Goal: Task Accomplishment & Management: Use online tool/utility

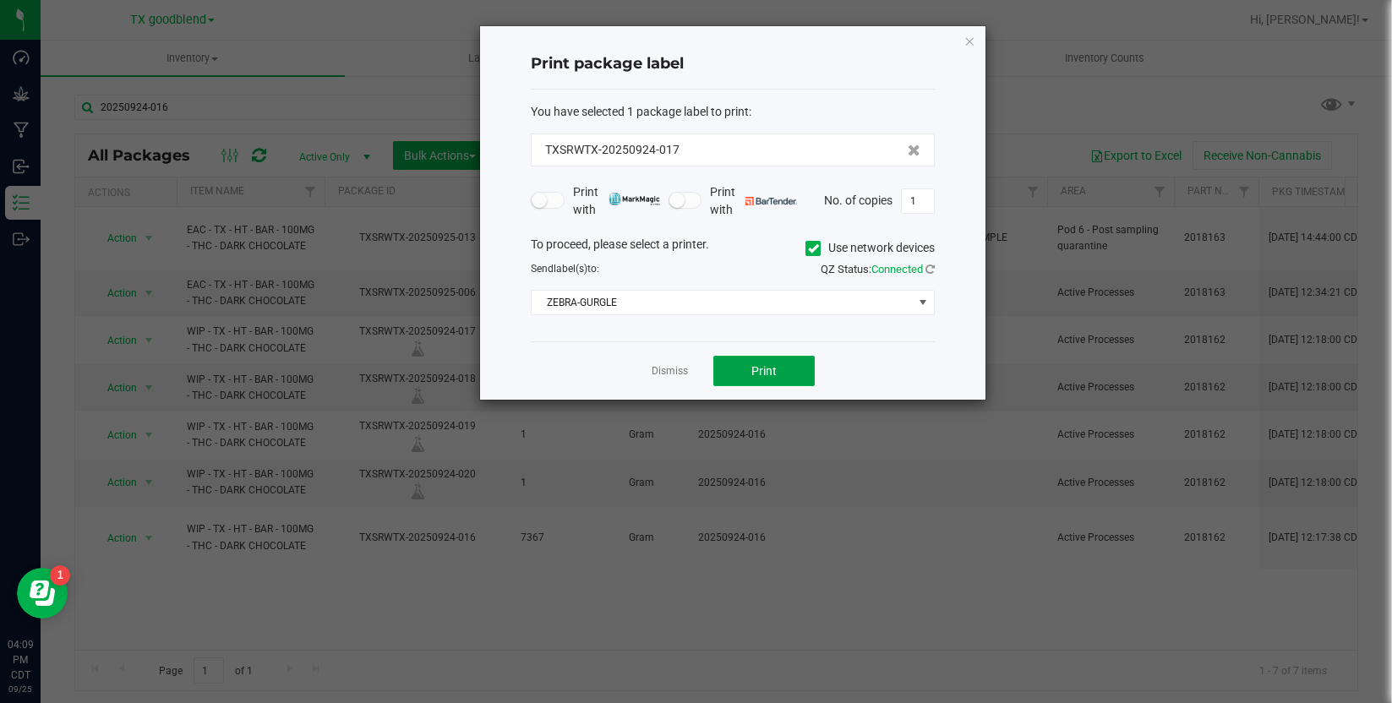
click at [751, 374] on span "Print" at bounding box center [763, 371] width 25 height 14
click at [670, 378] on link "Dismiss" at bounding box center [670, 371] width 36 height 14
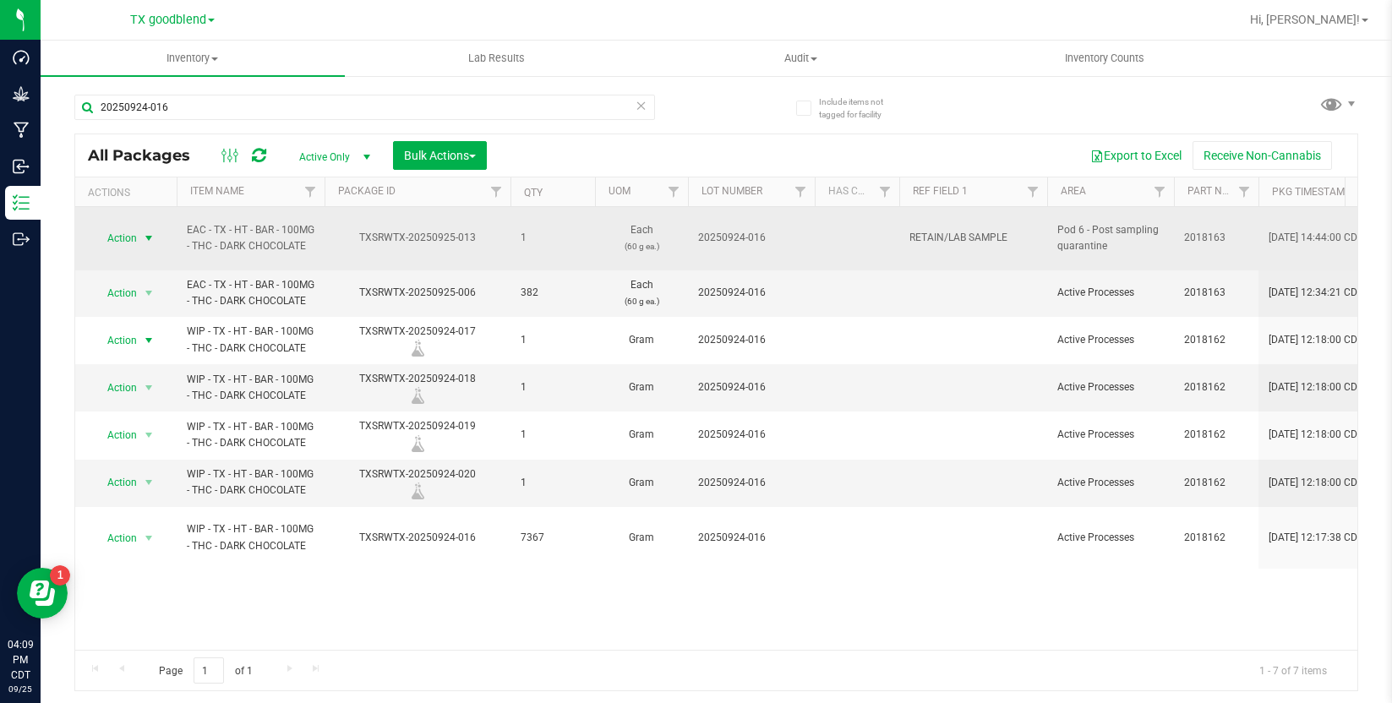
click at [150, 232] on span "select" at bounding box center [149, 239] width 14 height 14
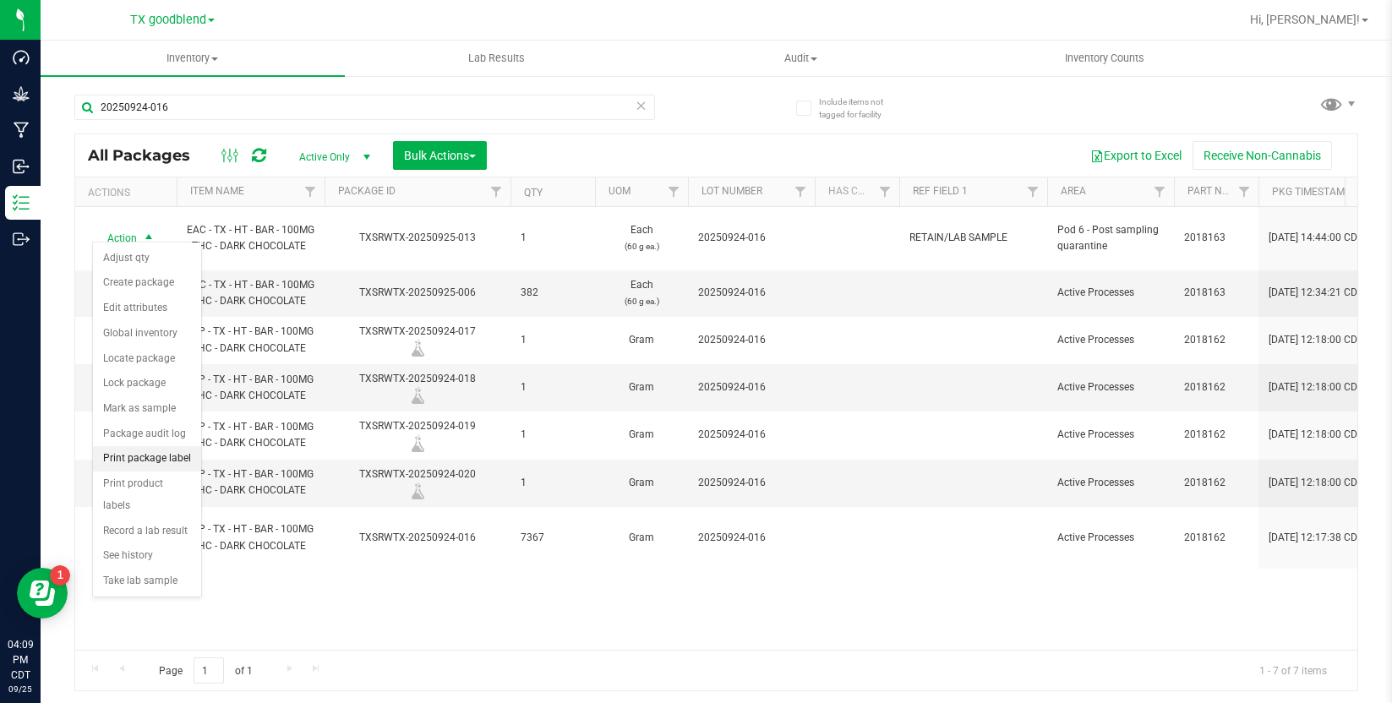
click at [145, 453] on li "Print package label" at bounding box center [147, 458] width 108 height 25
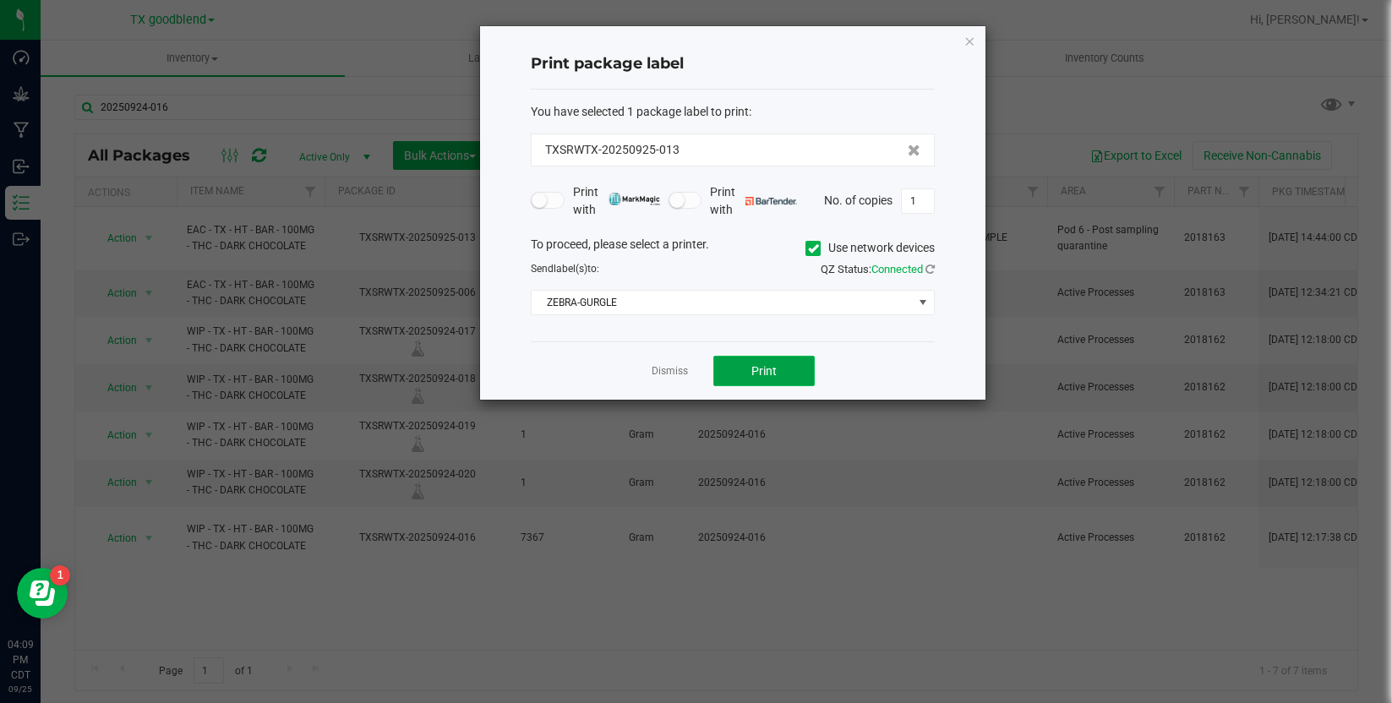
click at [727, 370] on button "Print" at bounding box center [763, 371] width 101 height 30
click at [664, 367] on link "Dismiss" at bounding box center [670, 371] width 36 height 14
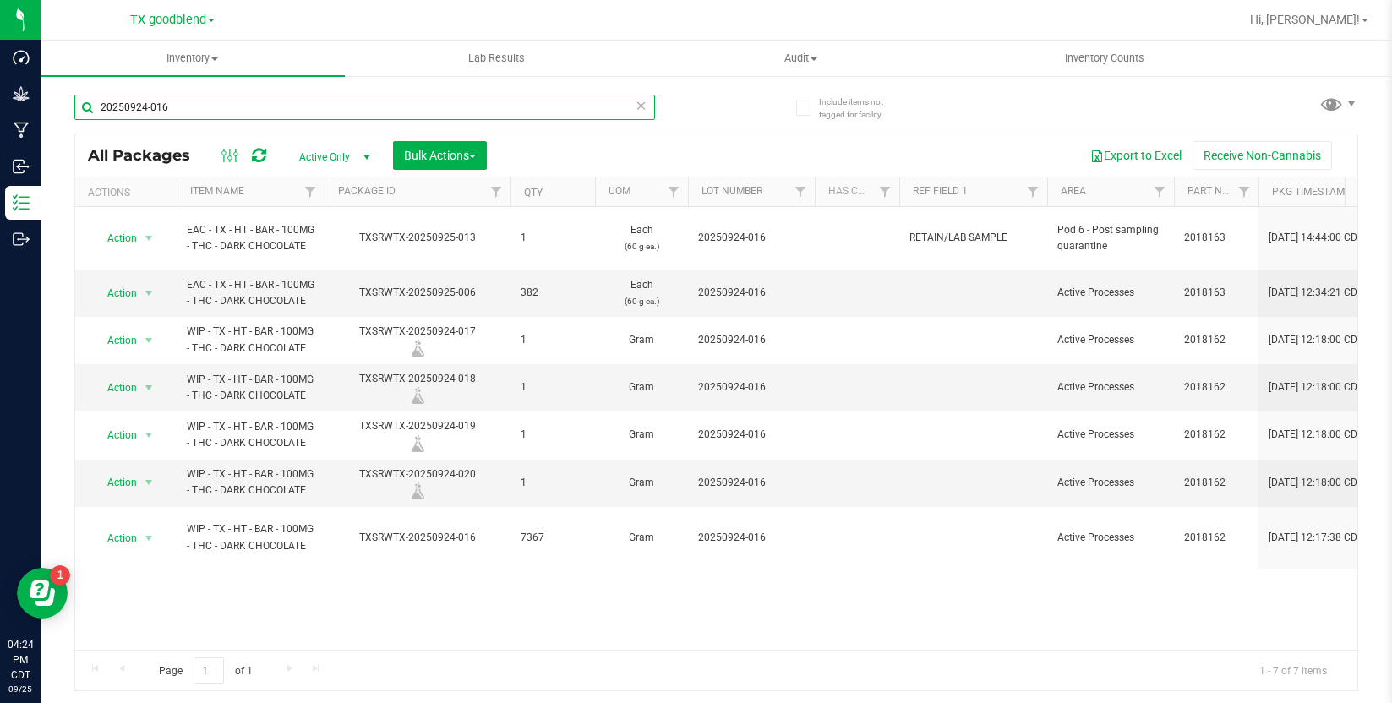
drag, startPoint x: 175, startPoint y: 114, endPoint x: 137, endPoint y: 112, distance: 38.1
click at [137, 112] on input "20250924-016" at bounding box center [364, 107] width 581 height 25
type input "20250925"
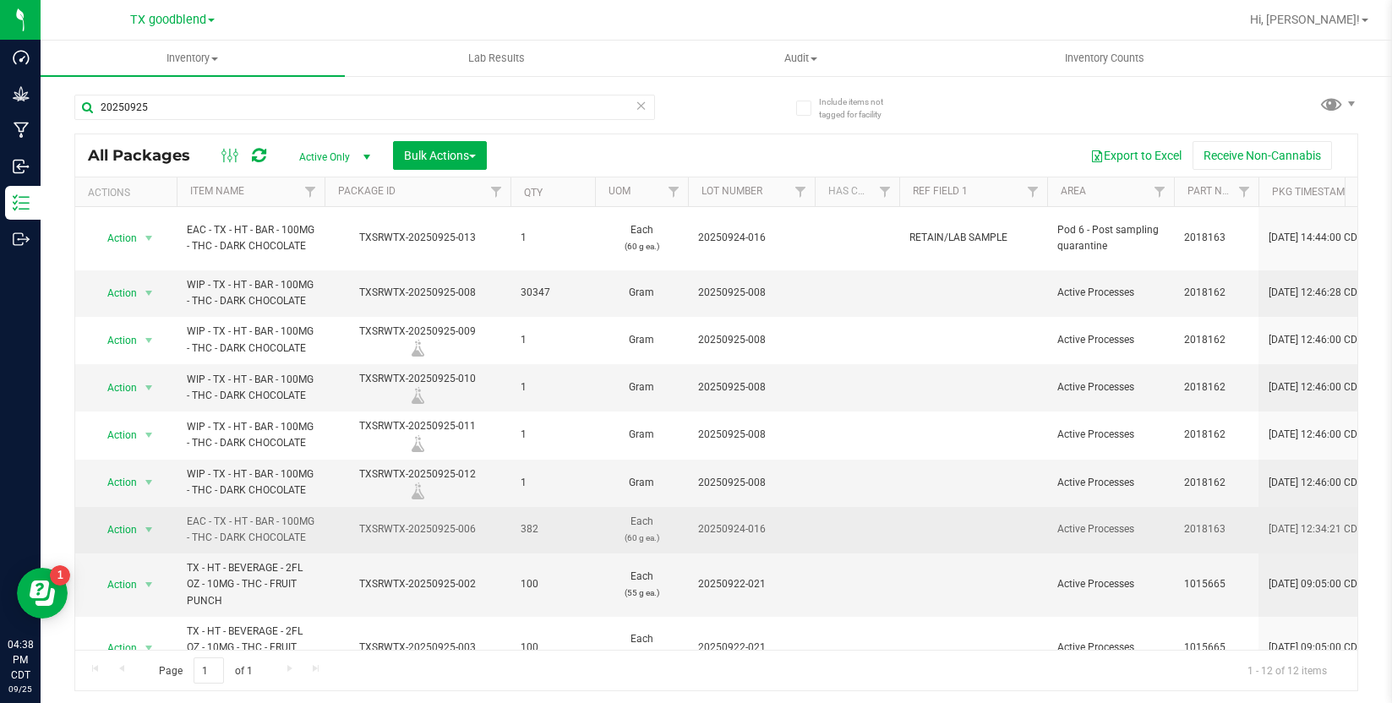
click at [852, 507] on td at bounding box center [857, 530] width 85 height 46
